Goal: Navigation & Orientation: Find specific page/section

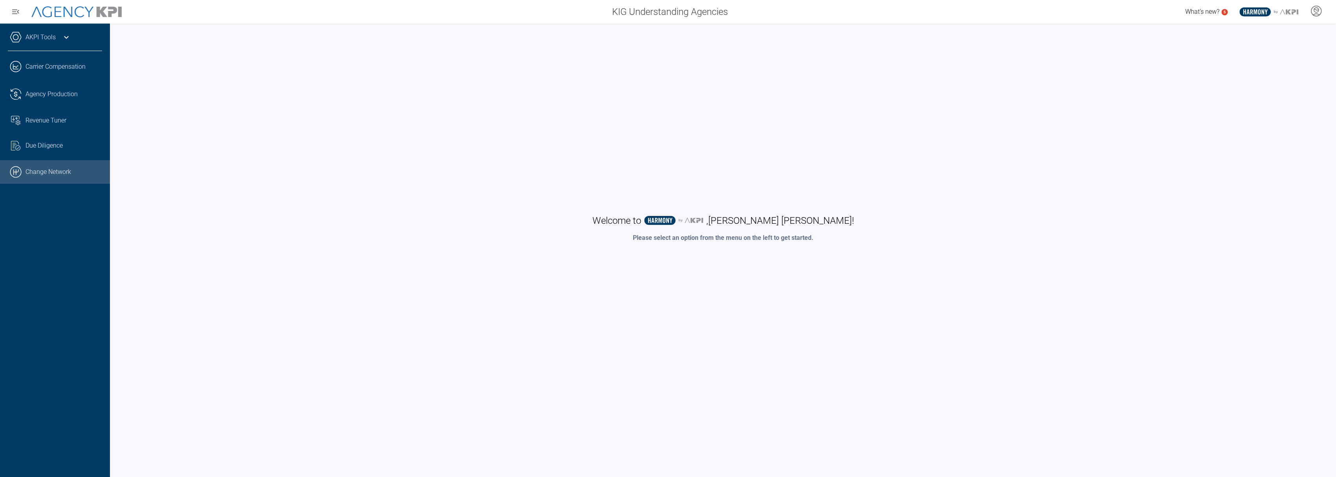
drag, startPoint x: 57, startPoint y: 175, endPoint x: 93, endPoint y: 177, distance: 36.2
click at [57, 175] on link ".cls-1{fill:none;stroke:#000;stroke-linecap:round;stroke-linejoin:round;stroke-…" at bounding box center [55, 172] width 110 height 24
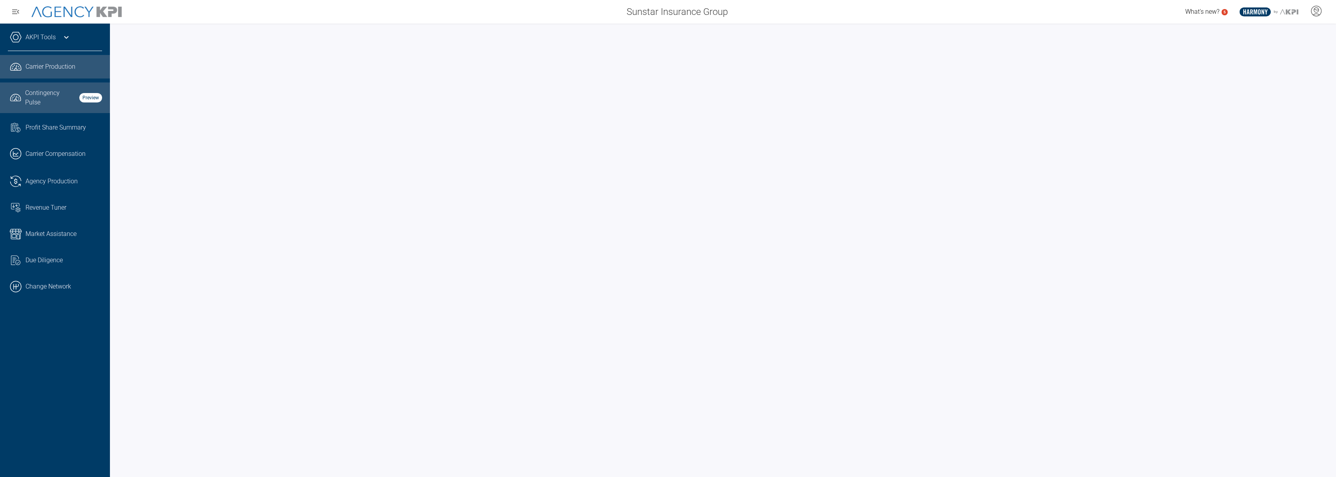
click at [63, 102] on span "Contingency Pulse" at bounding box center [49, 97] width 49 height 19
